Goal: Navigation & Orientation: Find specific page/section

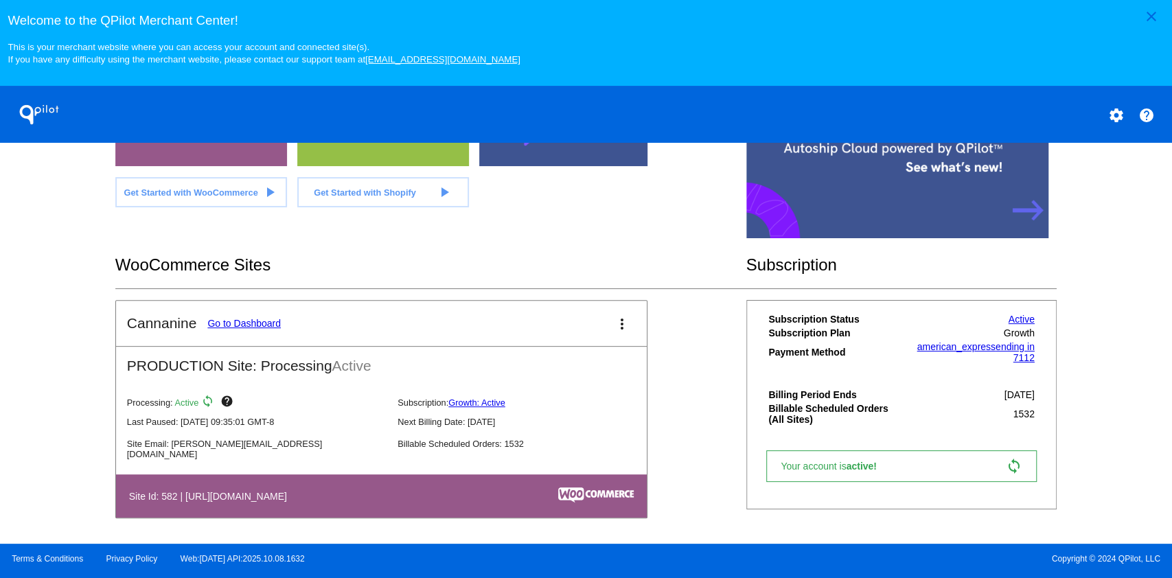
scroll to position [346, 0]
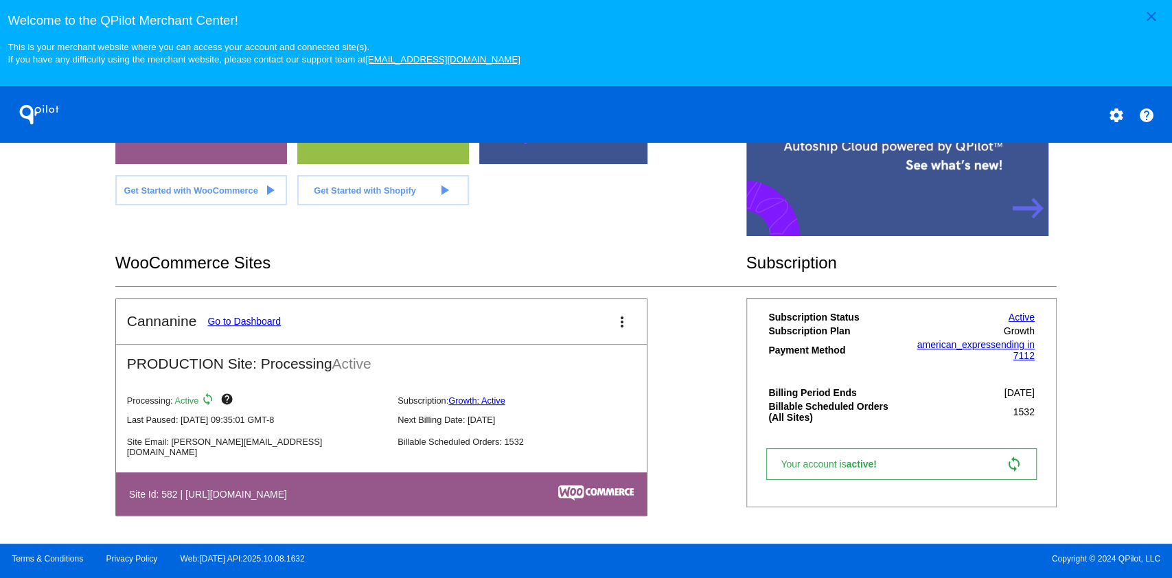
click at [268, 319] on link "Go to Dashboard" at bounding box center [243, 321] width 73 height 11
